Goal: Information Seeking & Learning: Find specific fact

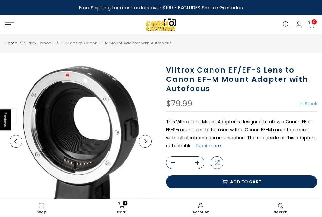
click at [280, 29] on div "Shop New Equipment Shop Used Equipment Sell Your Equipment Classes & Events Vid…" at bounding box center [161, 24] width 322 height 19
click at [282, 29] on div "Shop New Equipment Shop Used Equipment Sell Your Equipment Classes & Events Vid…" at bounding box center [161, 24] width 322 height 19
click at [284, 27] on icon at bounding box center [286, 24] width 7 height 7
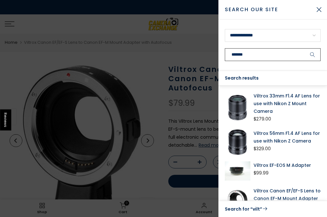
type input "*******"
click at [304, 48] on button "submit" at bounding box center [312, 54] width 16 height 13
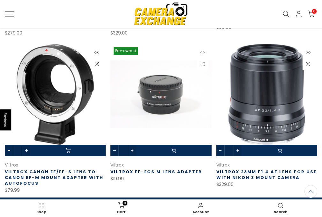
scroll to position [264, 0]
